Goal: Navigation & Orientation: Find specific page/section

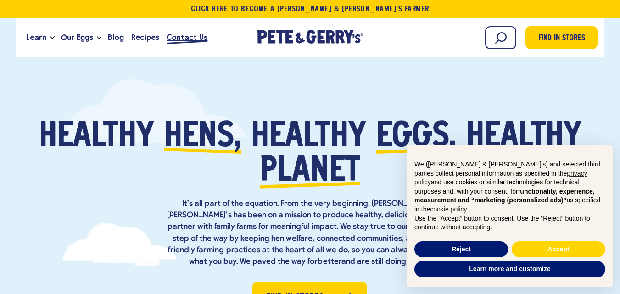
click at [172, 38] on span "Contact Us" at bounding box center [187, 37] width 41 height 11
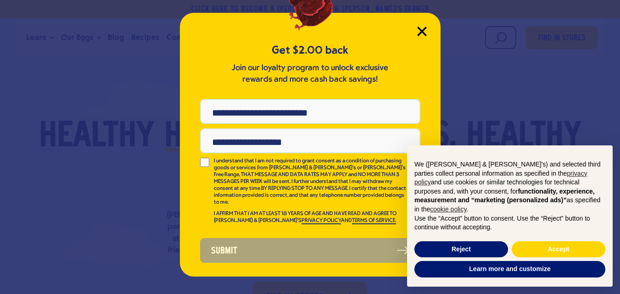
click at [422, 31] on icon "Close Modal" at bounding box center [422, 31] width 8 height 8
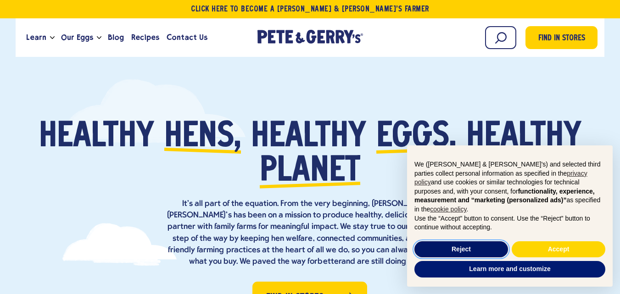
click at [469, 250] on button "Reject" at bounding box center [462, 249] width 94 height 17
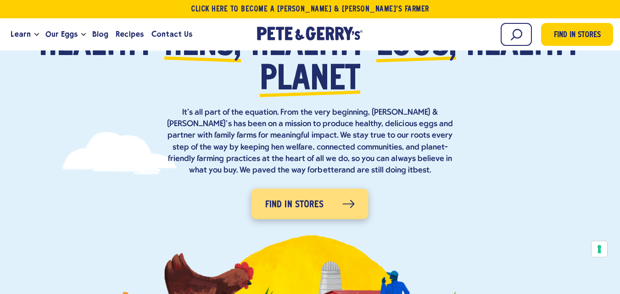
scroll to position [92, 0]
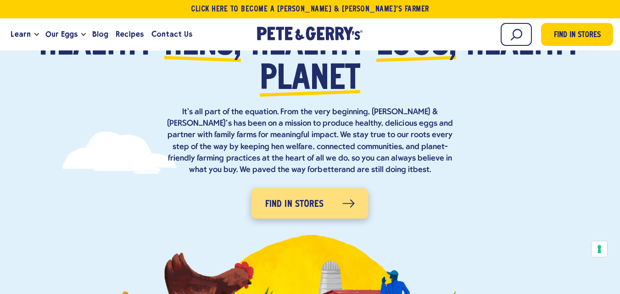
click at [284, 204] on span "Find in Stores" at bounding box center [294, 204] width 59 height 15
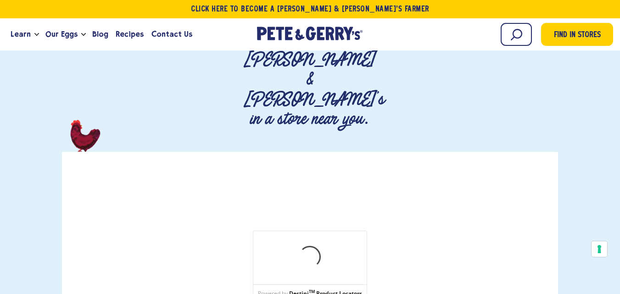
scroll to position [138, 0]
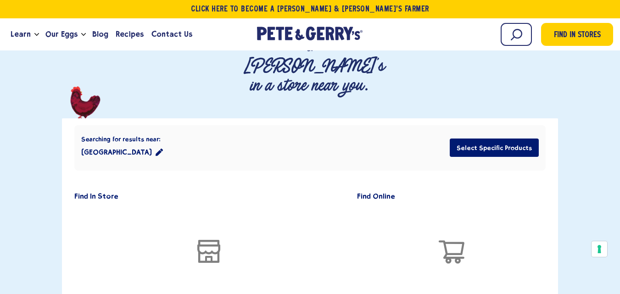
click at [95, 193] on h2 "Find In Store" at bounding box center [98, 197] width 49 height 8
click at [163, 143] on button "[GEOGRAPHIC_DATA]" at bounding box center [122, 152] width 82 height 18
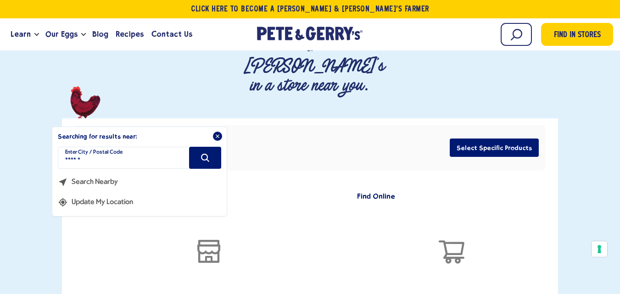
drag, startPoint x: 130, startPoint y: 98, endPoint x: 17, endPoint y: 90, distance: 112.7
click at [17, 90] on div "Where To Buy Find [PERSON_NAME] & [PERSON_NAME]'s in a store near you." at bounding box center [310, 176] width 620 height 425
type input "*****"
click at [206, 154] on icon "Search" at bounding box center [205, 158] width 8 height 8
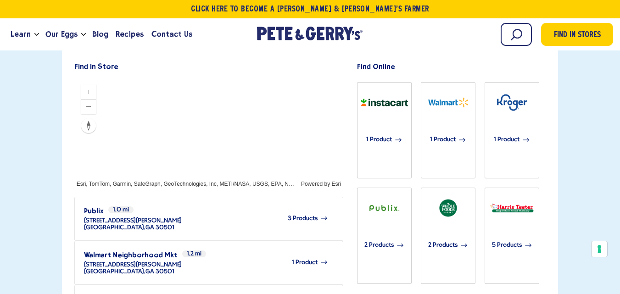
scroll to position [230, 0]
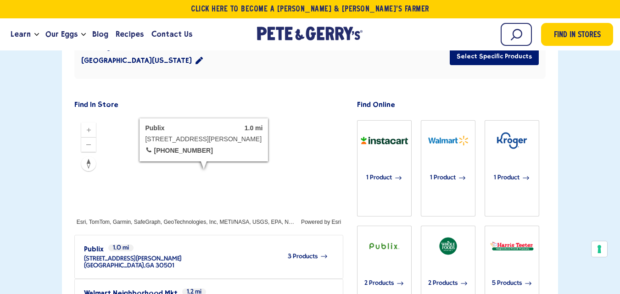
click at [98, 256] on span "[STREET_ADDRESS][PERSON_NAME]" at bounding box center [133, 259] width 98 height 7
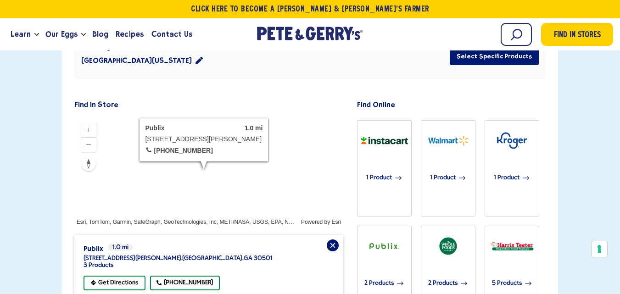
drag, startPoint x: 82, startPoint y: 196, endPoint x: 223, endPoint y: 199, distance: 141.0
click at [223, 235] on div "Publix 1.0 mi [STREET_ADDRESS][PERSON_NAME] 3 Products Get Directions [PHONE_NU…" at bounding box center [208, 269] width 269 height 69
drag, startPoint x: 223, startPoint y: 223, endPoint x: 211, endPoint y: 221, distance: 12.5
click at [211, 255] on div "[STREET_ADDRESS][PERSON_NAME] 3 Products Get Directions [PHONE_NUMBER]" at bounding box center [187, 275] width 207 height 40
